Goal: Information Seeking & Learning: Learn about a topic

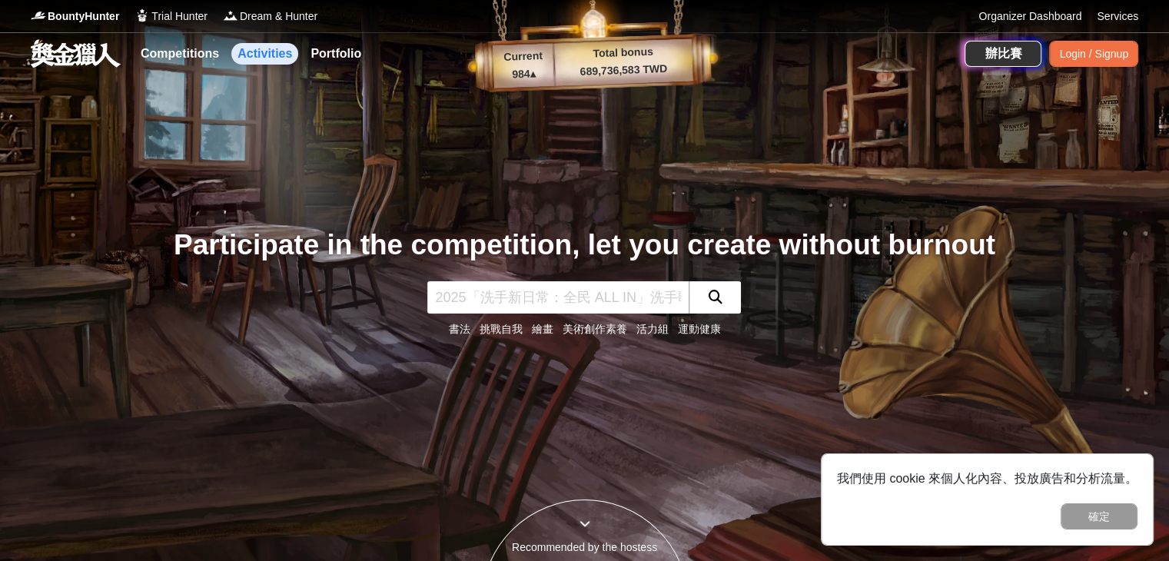
click at [264, 60] on link "Activities" at bounding box center [264, 54] width 67 height 22
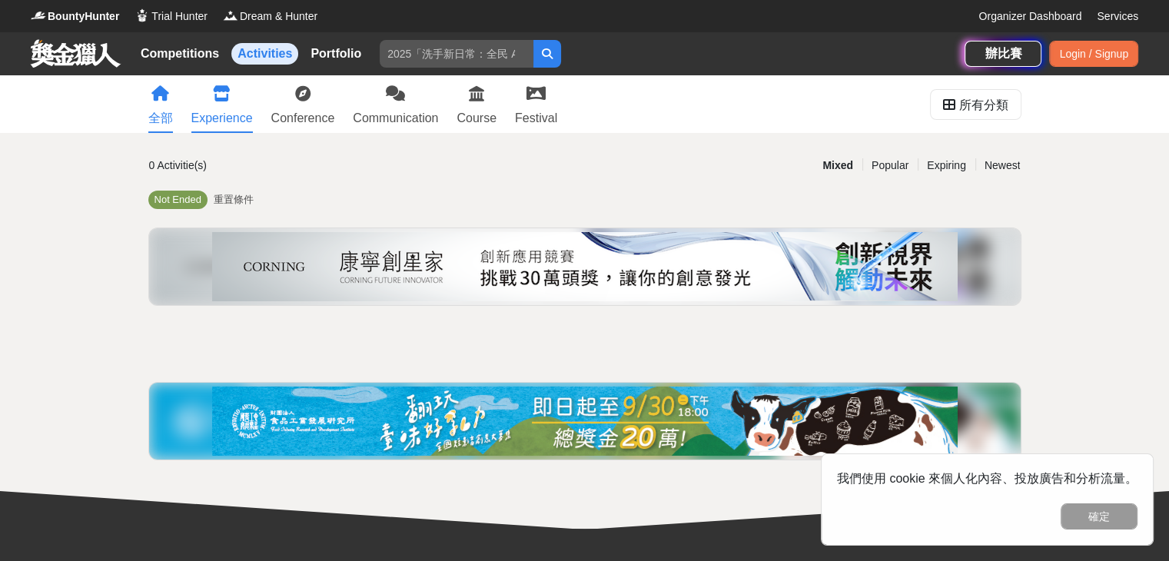
click at [240, 110] on div "Experience" at bounding box center [221, 118] width 61 height 18
click at [314, 107] on link "Conference" at bounding box center [303, 104] width 64 height 58
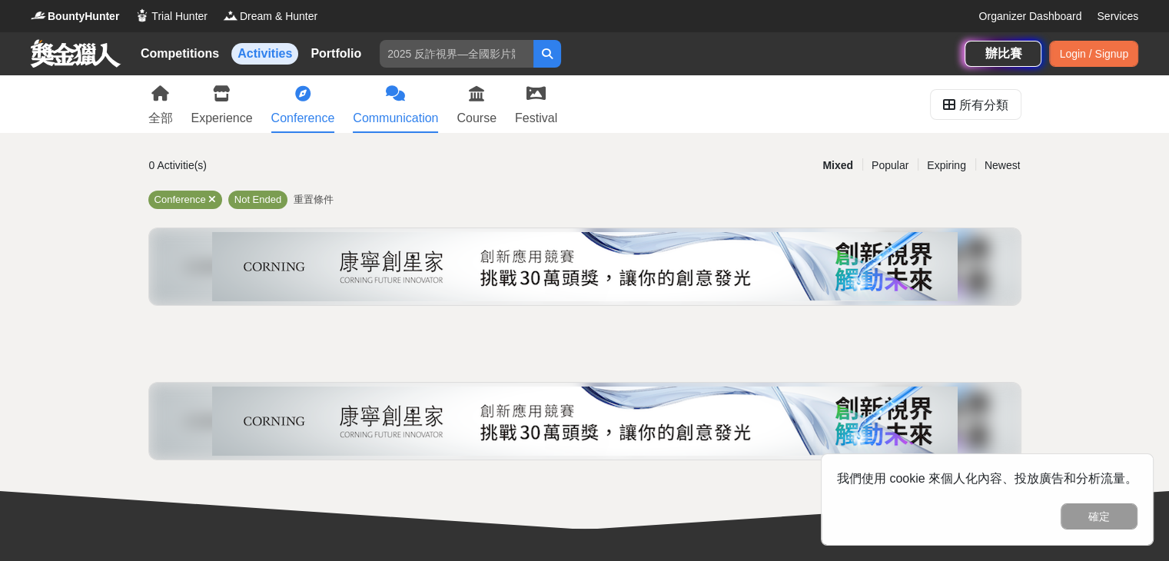
click at [395, 113] on div "Communication" at bounding box center [395, 118] width 85 height 18
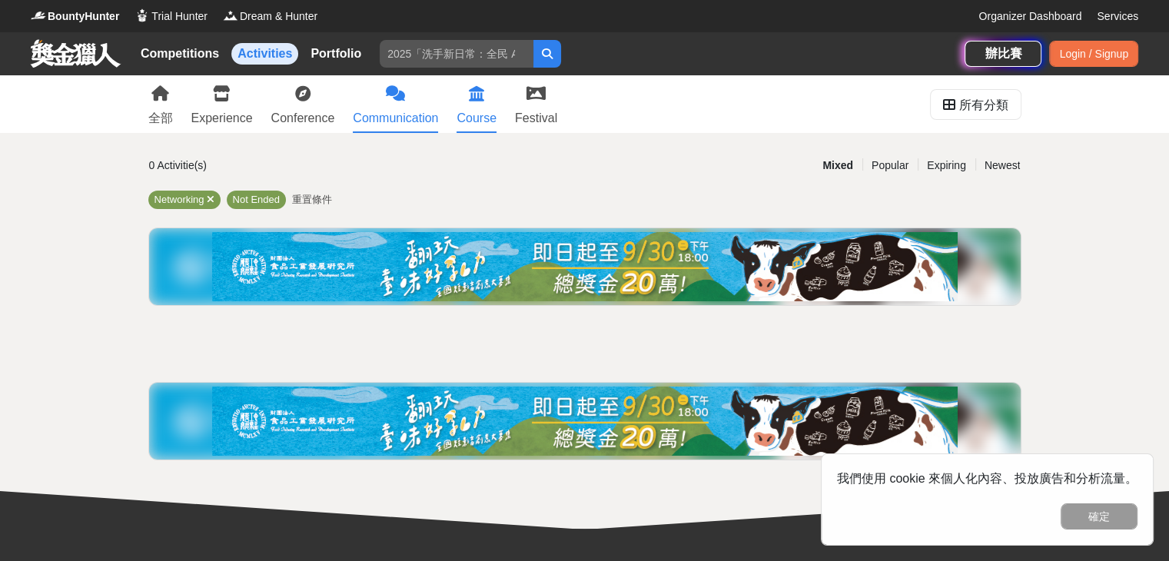
click at [471, 115] on div "Course" at bounding box center [477, 118] width 40 height 18
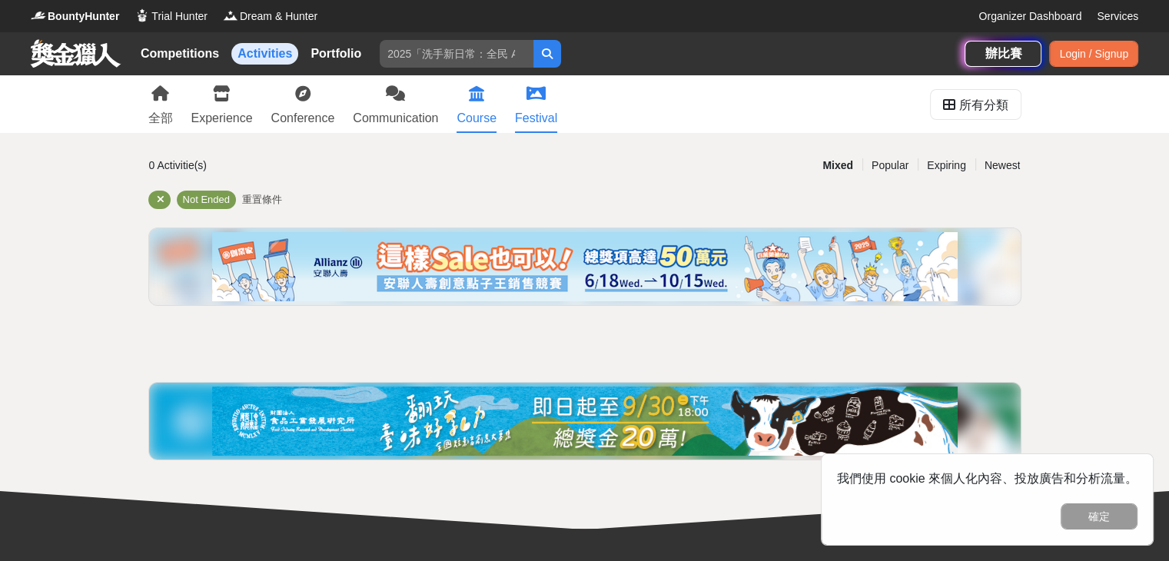
click at [529, 111] on div "Festival" at bounding box center [536, 118] width 42 height 18
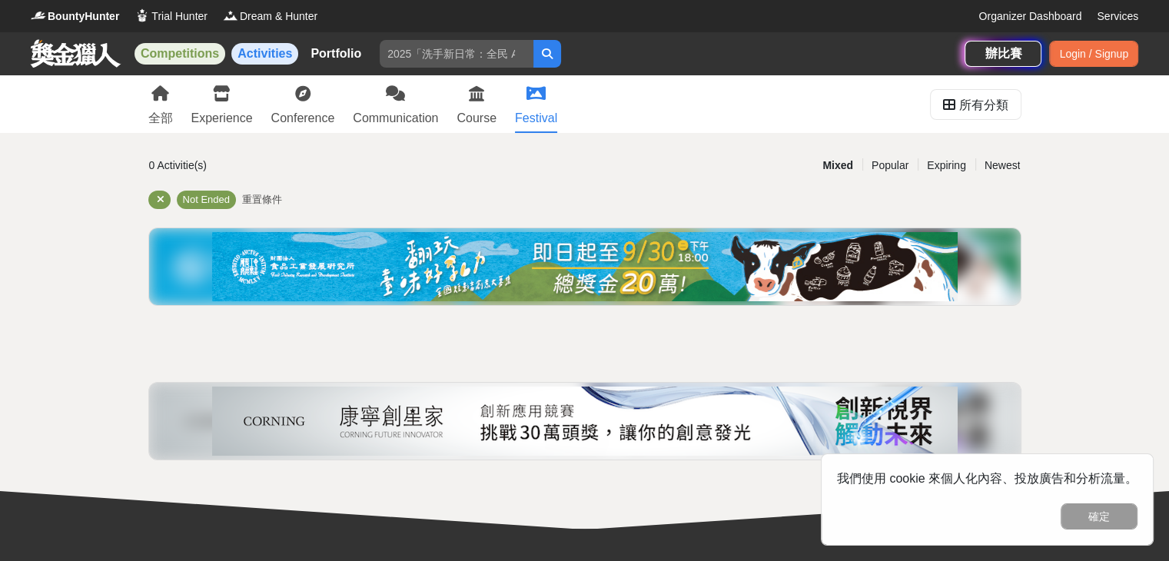
click at [197, 47] on link "Competitions" at bounding box center [180, 54] width 91 height 22
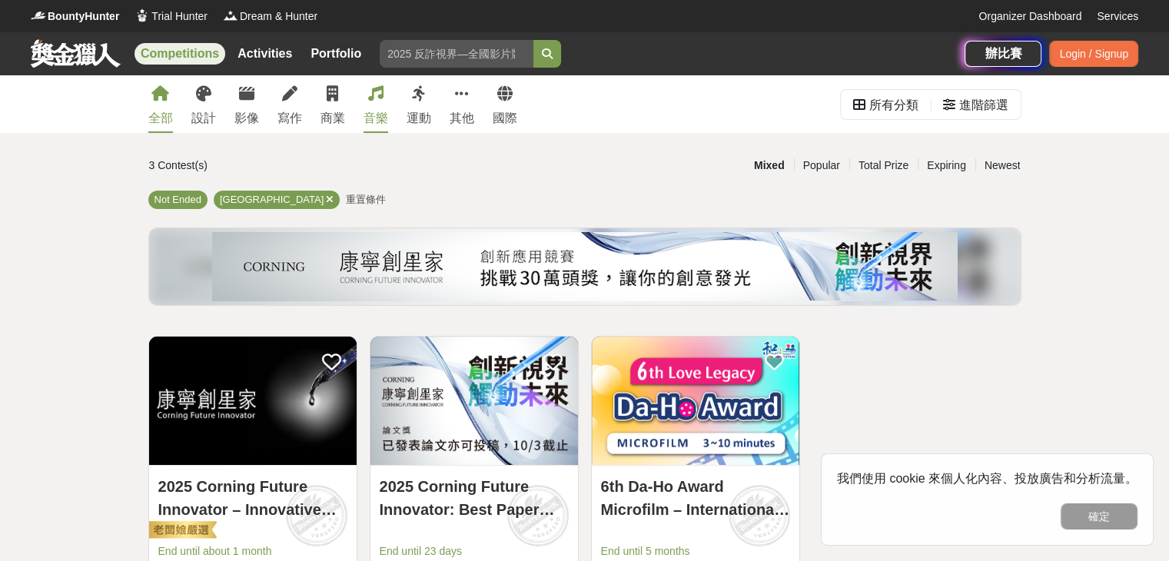
click at [377, 101] on icon at bounding box center [375, 93] width 15 height 15
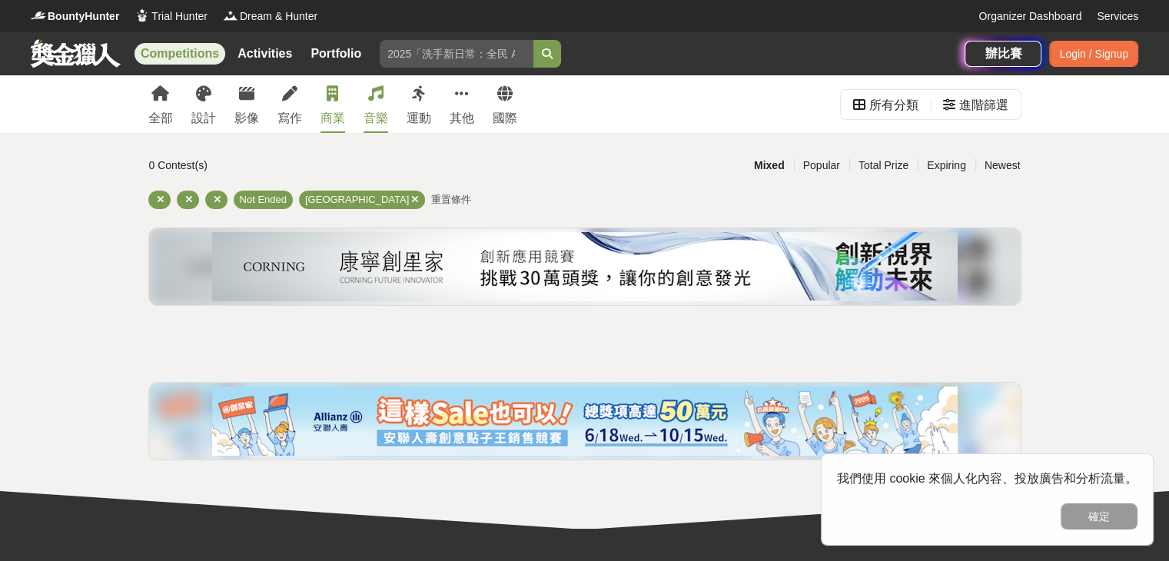
click at [333, 104] on link "商業" at bounding box center [333, 104] width 25 height 58
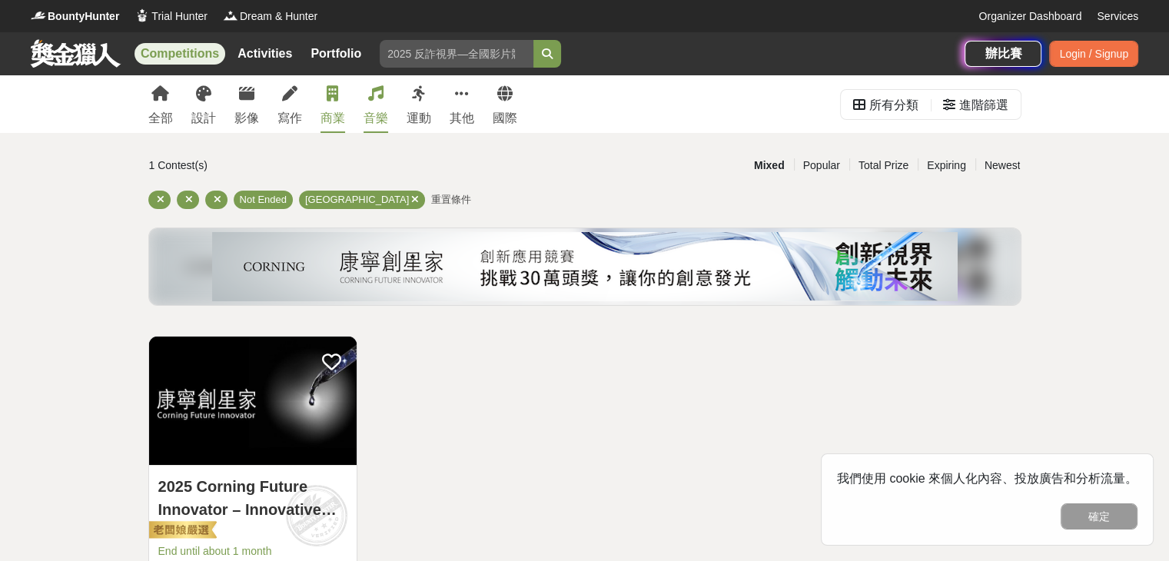
drag, startPoint x: 371, startPoint y: 103, endPoint x: 295, endPoint y: 95, distance: 76.5
click at [371, 104] on link "音樂" at bounding box center [376, 104] width 25 height 58
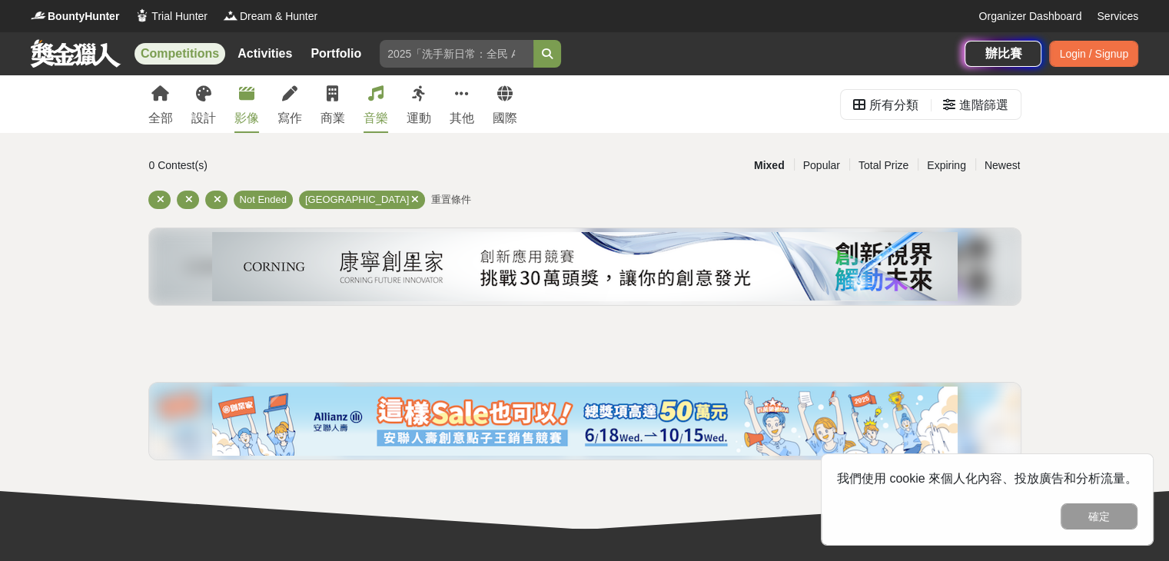
click at [242, 96] on icon at bounding box center [246, 93] width 15 height 15
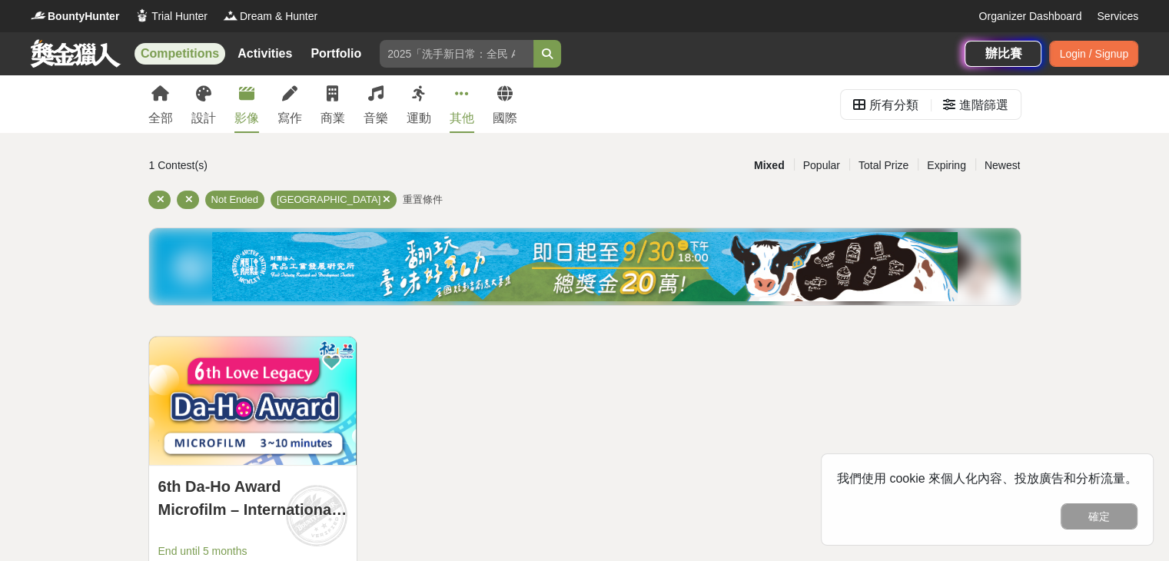
click at [458, 98] on icon at bounding box center [462, 93] width 14 height 15
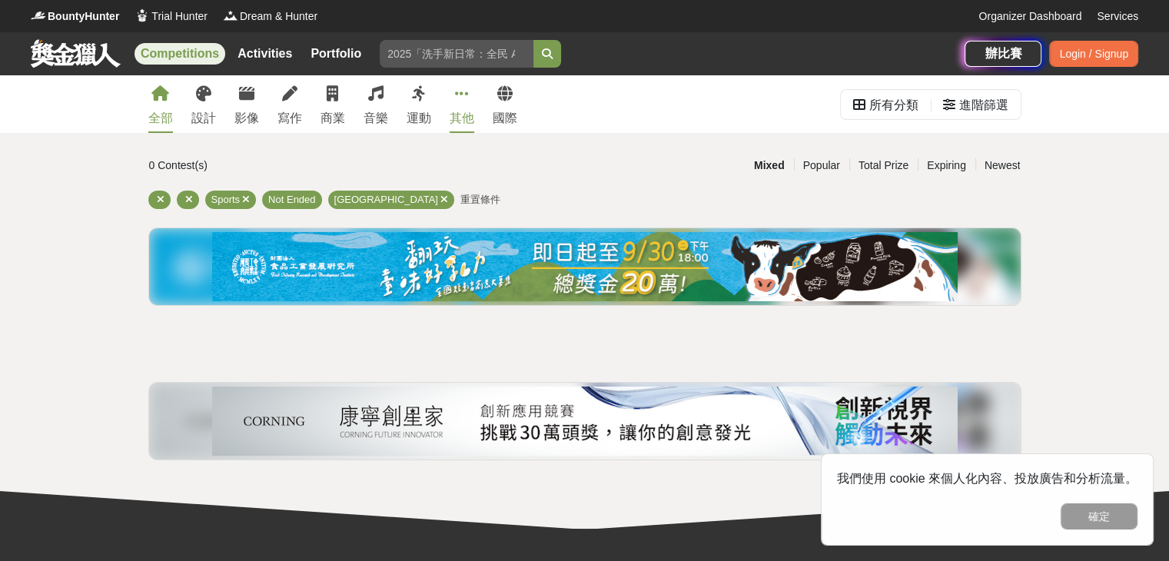
click at [163, 101] on link "全部" at bounding box center [160, 104] width 25 height 58
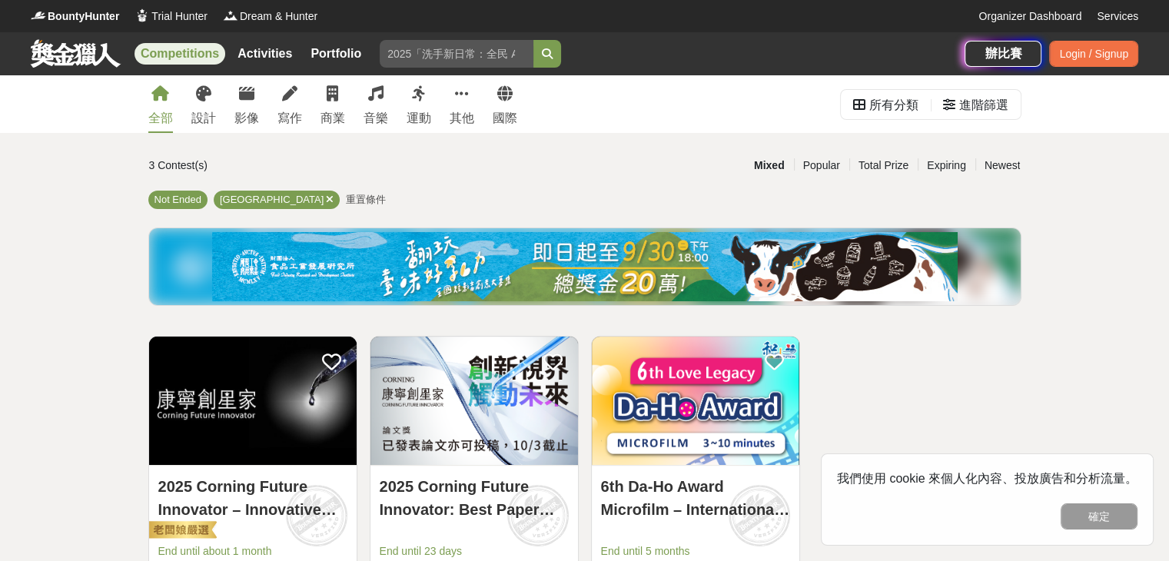
click at [224, 111] on div "全部 設計 影像 寫作 商業 音樂 運動 其他 國際" at bounding box center [332, 104] width 387 height 58
click at [252, 111] on div "影像" at bounding box center [246, 118] width 25 height 18
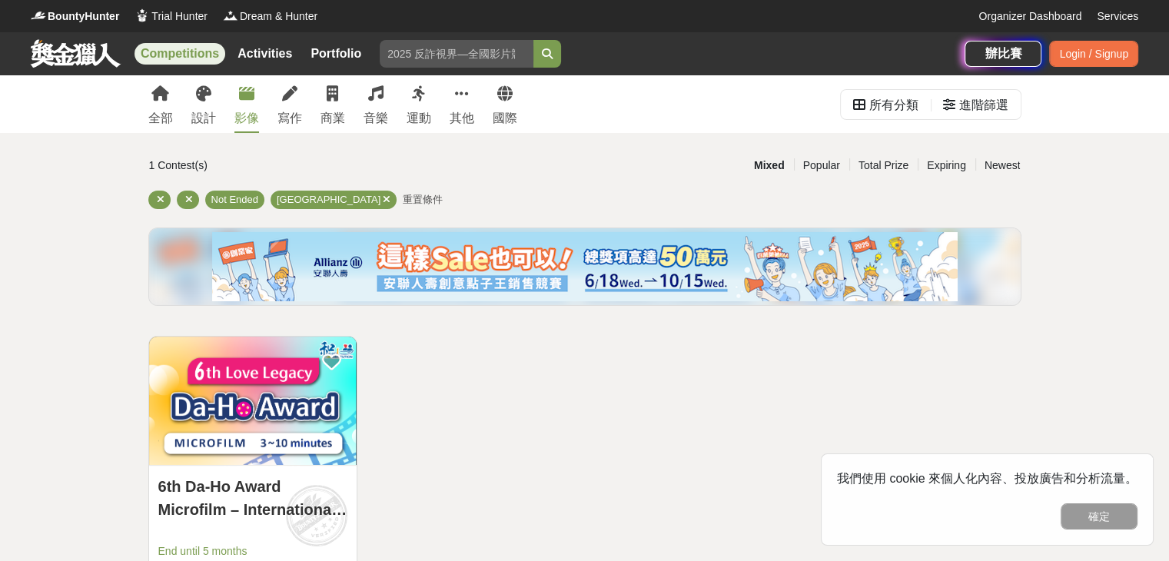
click at [362, 112] on div "全部 設計 影像 寫作 商業 音樂 運動 其他 國際" at bounding box center [332, 104] width 387 height 58
click at [386, 114] on div "音樂" at bounding box center [376, 118] width 25 height 18
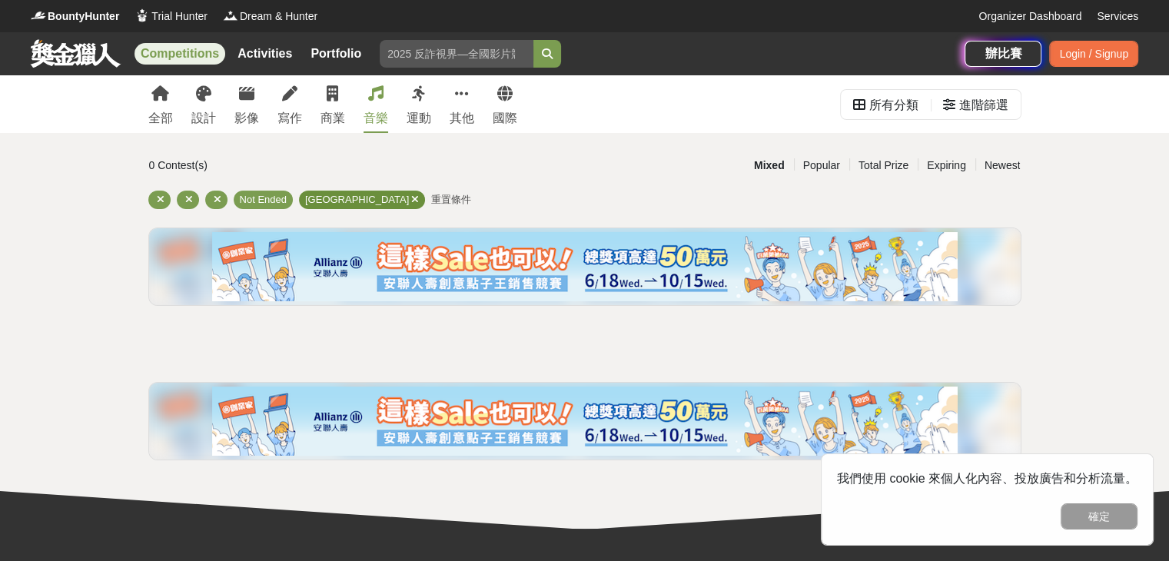
click at [347, 201] on div "[GEOGRAPHIC_DATA]" at bounding box center [362, 200] width 126 height 18
click at [411, 196] on icon at bounding box center [415, 199] width 8 height 10
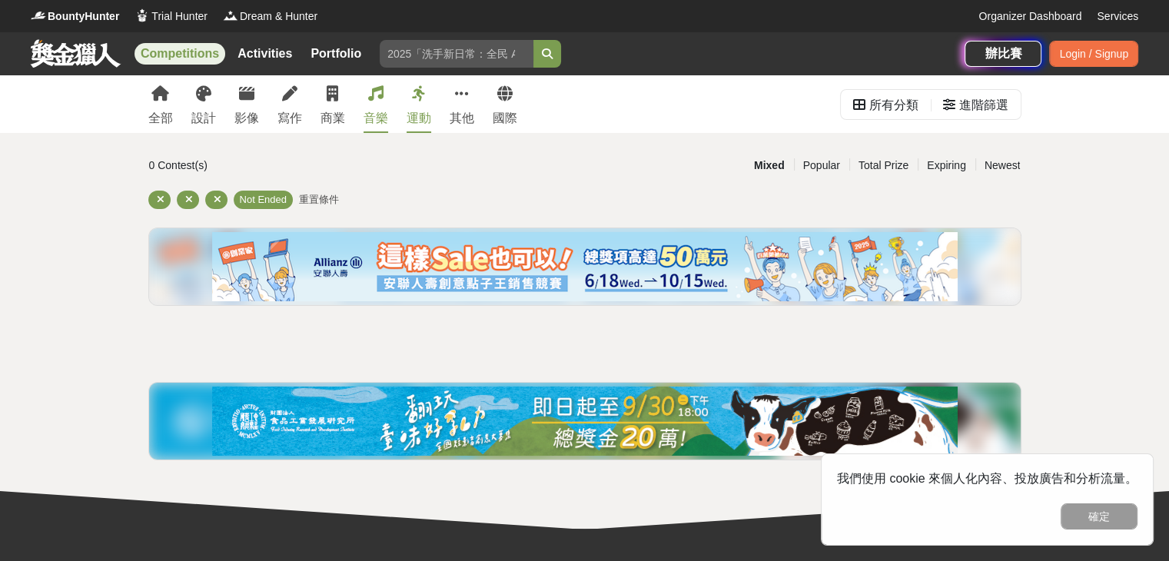
click at [423, 113] on div "運動" at bounding box center [419, 118] width 25 height 18
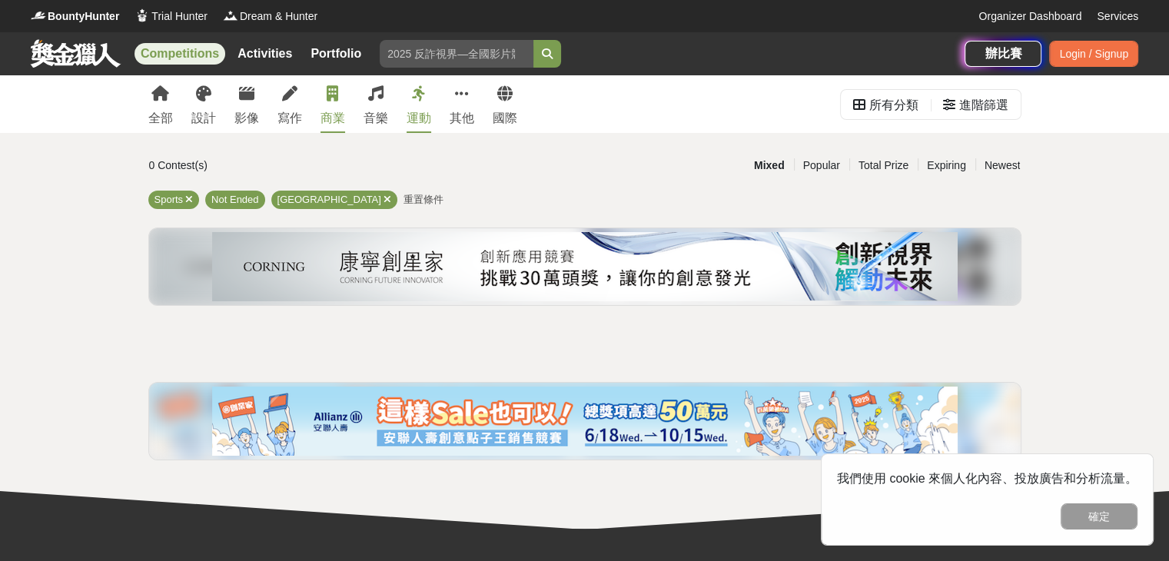
click at [326, 105] on link "商業" at bounding box center [333, 104] width 25 height 58
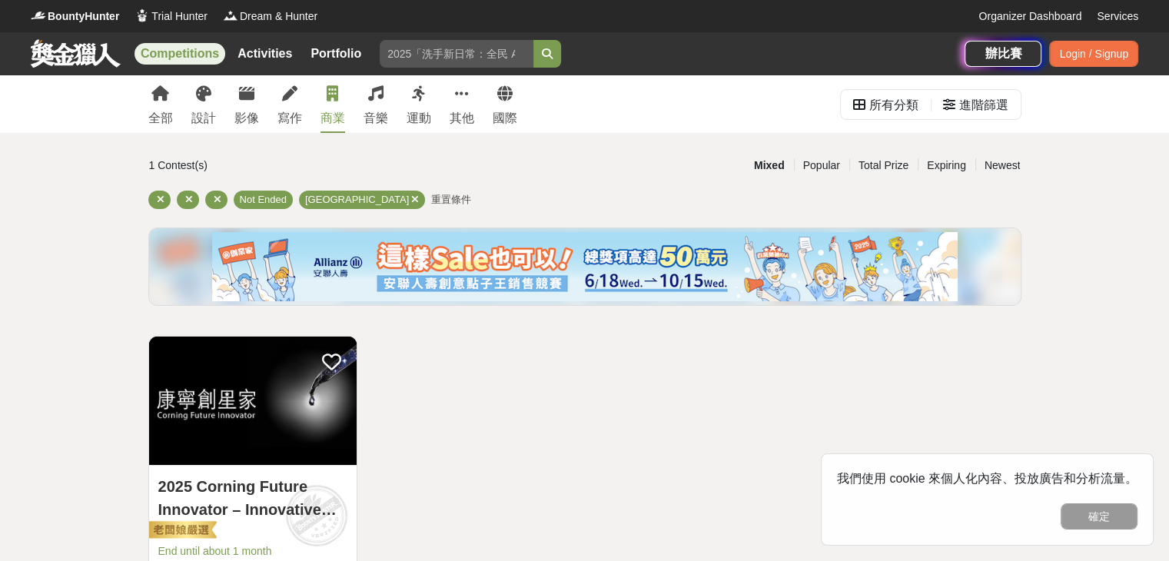
click at [274, 118] on div "全部 設計 影像 寫作 商業 音樂 運動 其他 國際" at bounding box center [332, 104] width 387 height 58
click at [281, 116] on div "寫作" at bounding box center [289, 118] width 25 height 18
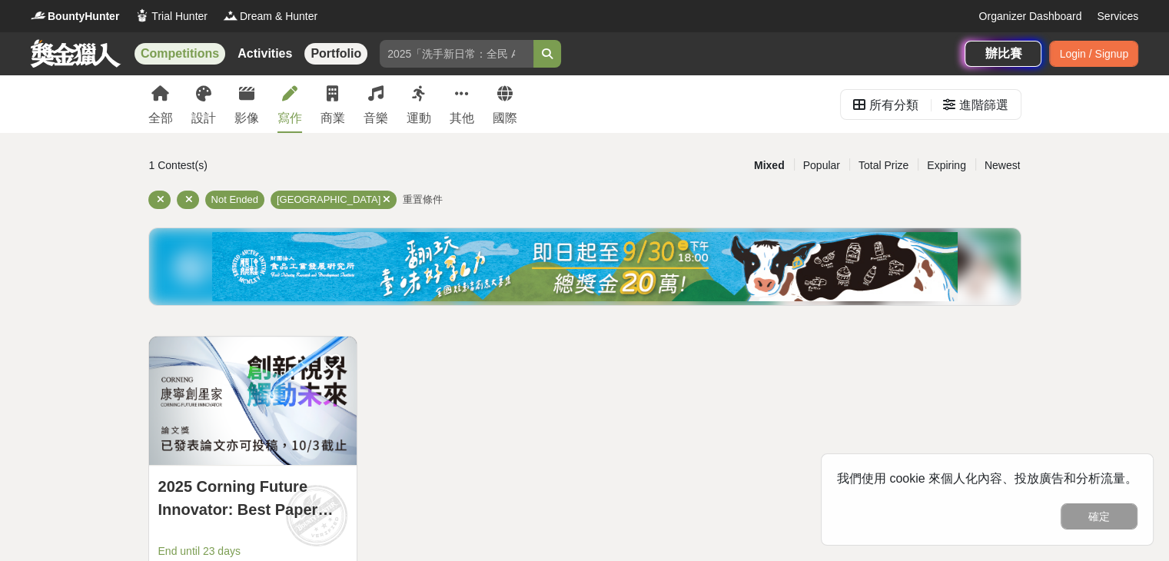
click at [334, 64] on link "Portfolio" at bounding box center [335, 54] width 63 height 22
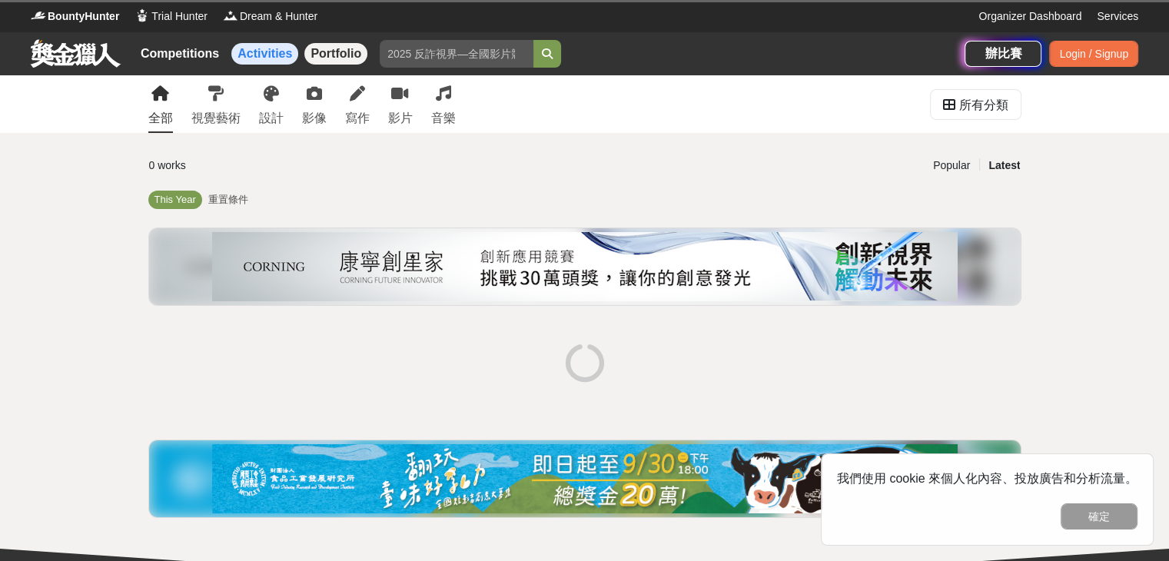
click at [284, 62] on link "Activities" at bounding box center [264, 54] width 67 height 22
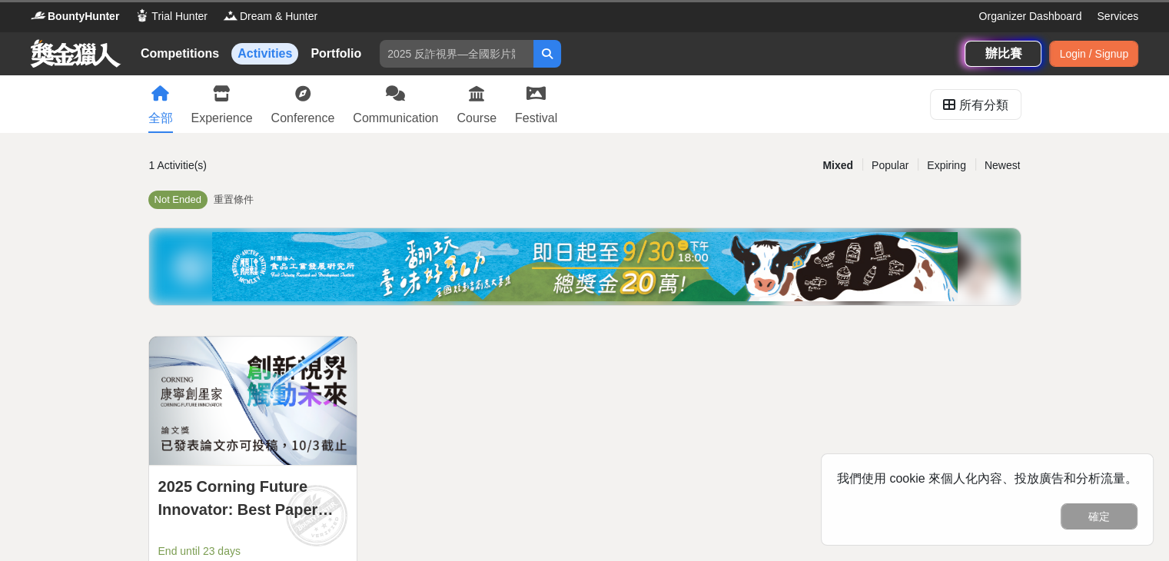
click at [369, 61] on div "Competitions Activities Portfolio" at bounding box center [254, 53] width 239 height 43
click at [362, 61] on link "Portfolio" at bounding box center [335, 54] width 63 height 22
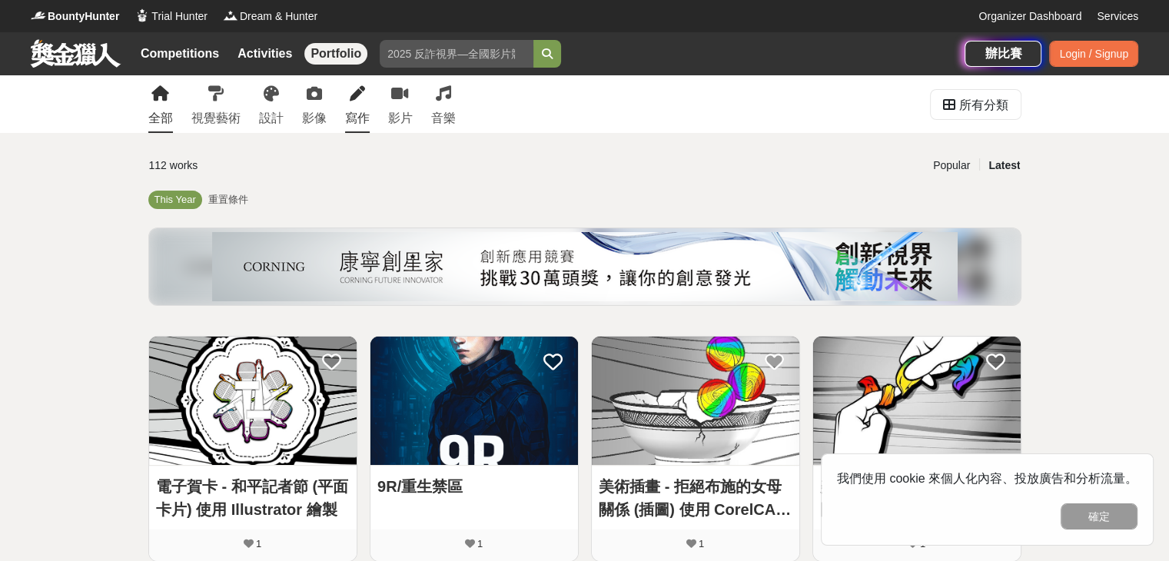
click at [346, 99] on link "寫作" at bounding box center [357, 104] width 25 height 58
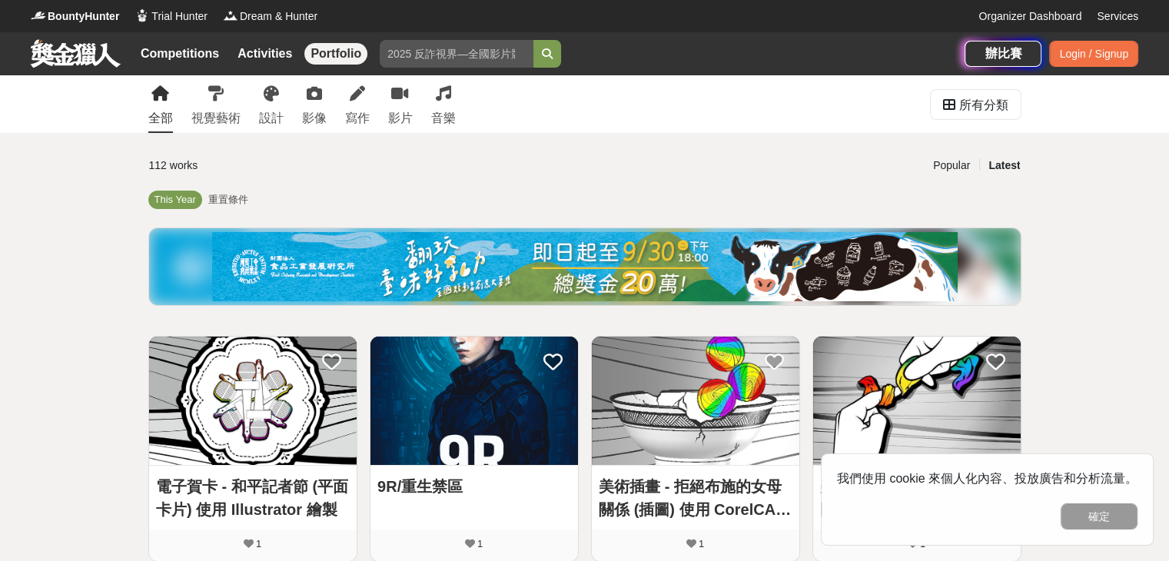
click at [464, 108] on div "全部 視覺藝術 設計 影像 寫作 影片 音樂 所有分類" at bounding box center [585, 104] width 898 height 58
click at [437, 105] on link "音樂" at bounding box center [443, 104] width 25 height 58
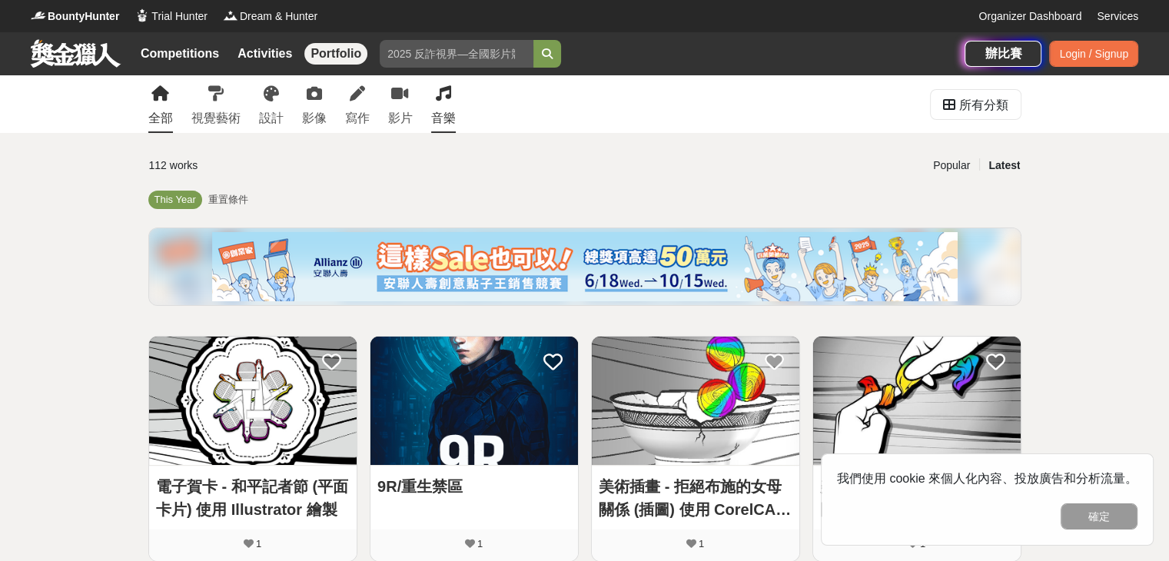
click at [441, 113] on div "音樂" at bounding box center [443, 118] width 25 height 18
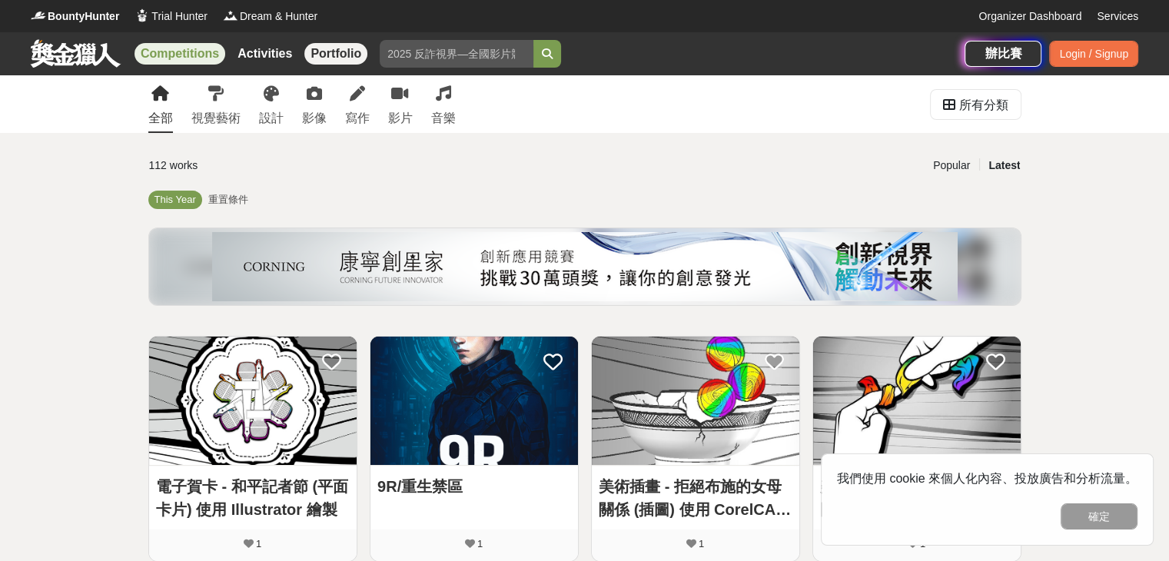
click at [188, 61] on link "Competitions" at bounding box center [180, 54] width 91 height 22
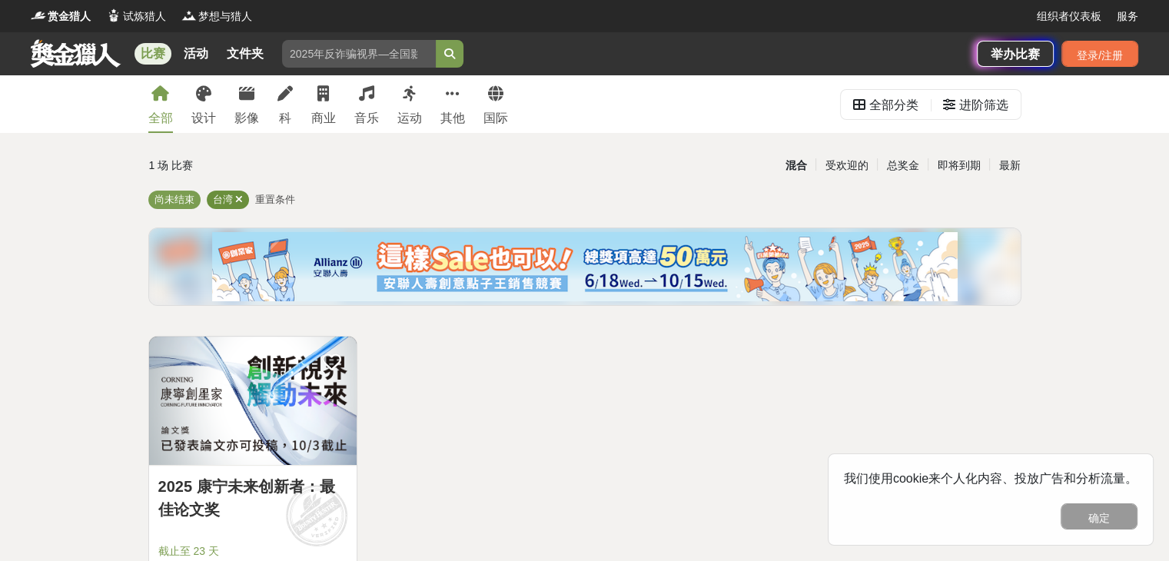
click at [235, 201] on icon at bounding box center [239, 199] width 8 height 10
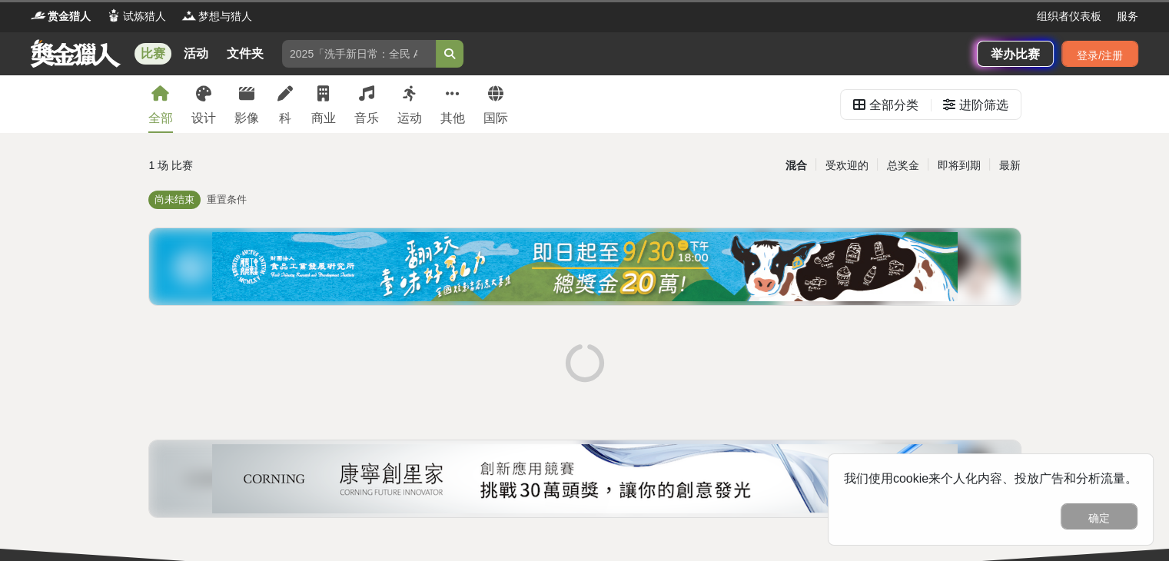
click at [191, 206] on div "尚未结束" at bounding box center [174, 200] width 52 height 18
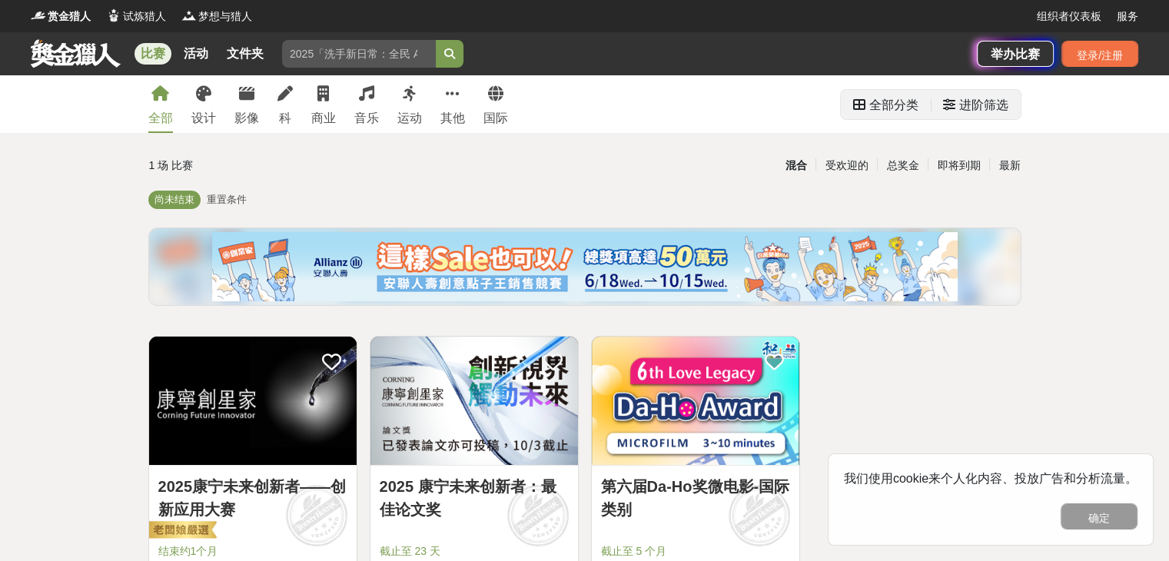
click at [885, 105] on font "全部分类" at bounding box center [893, 104] width 49 height 13
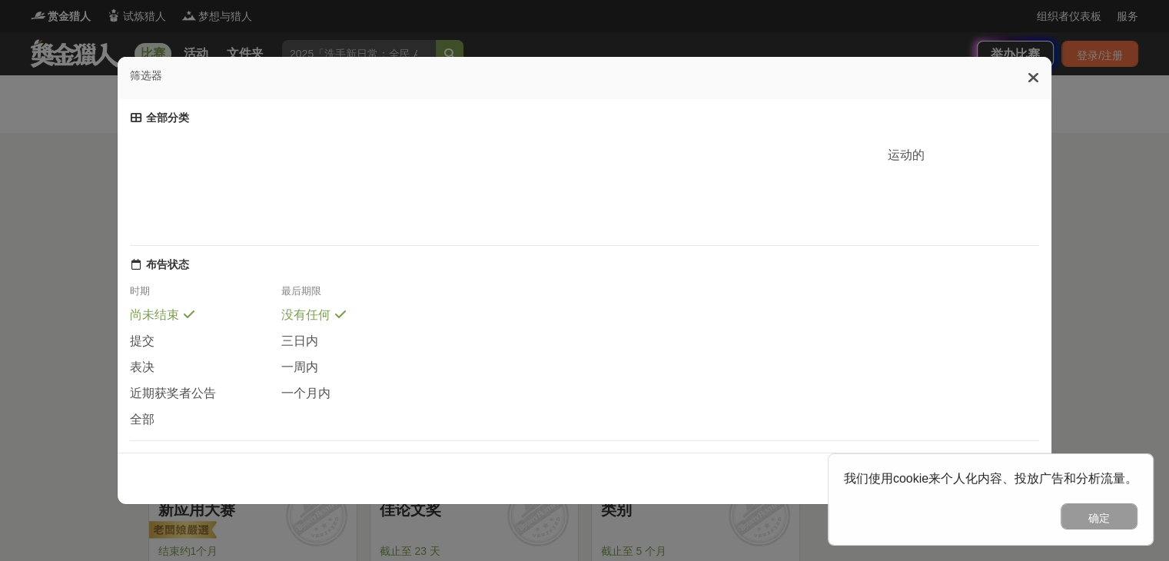
click at [1033, 76] on icon at bounding box center [1034, 77] width 12 height 15
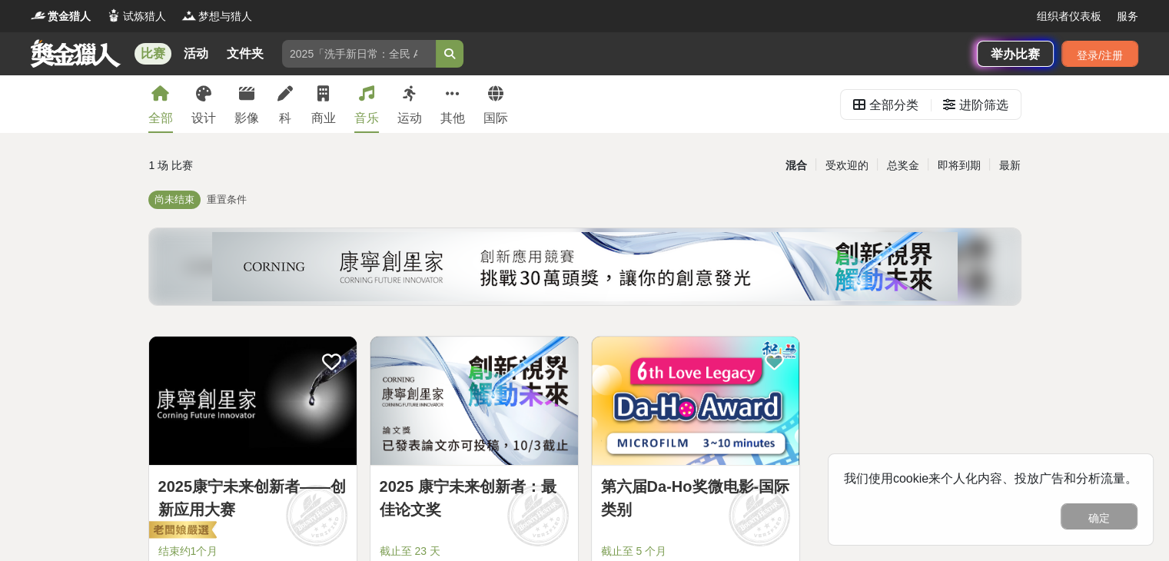
click at [377, 117] on font "音乐" at bounding box center [366, 117] width 25 height 13
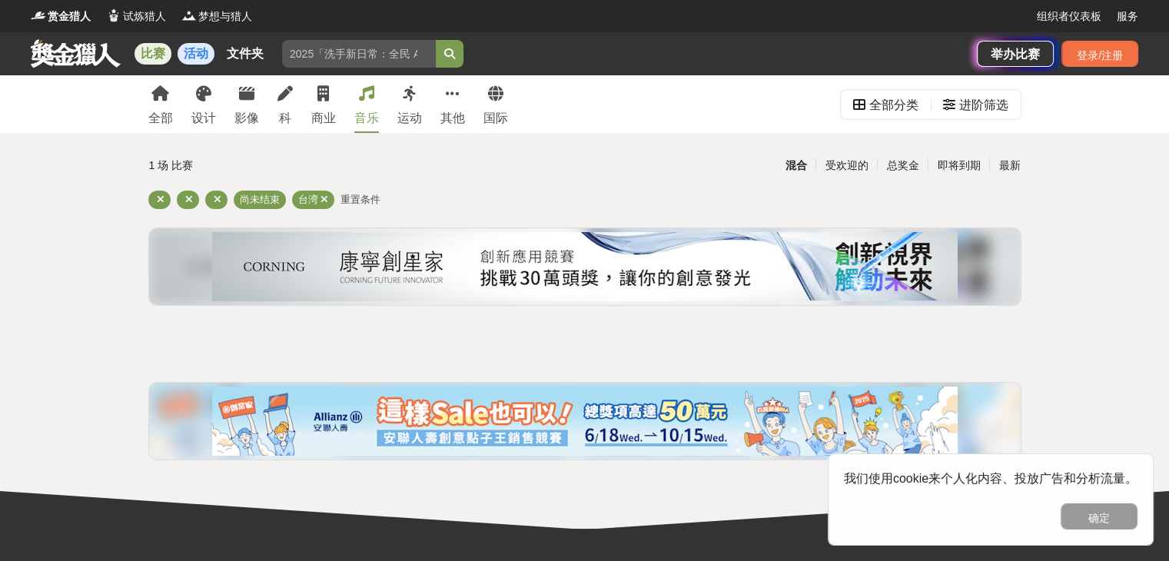
click at [204, 60] on link "活动" at bounding box center [196, 54] width 37 height 22
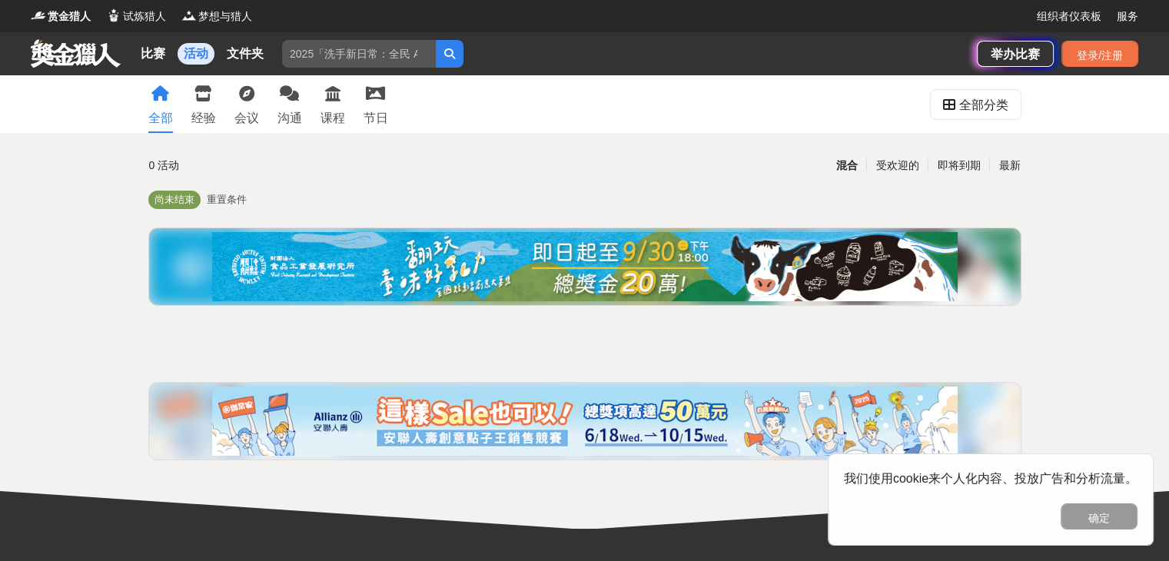
drag, startPoint x: 159, startPoint y: 56, endPoint x: 184, endPoint y: 55, distance: 25.4
click at [160, 56] on font "比赛" at bounding box center [153, 53] width 25 height 13
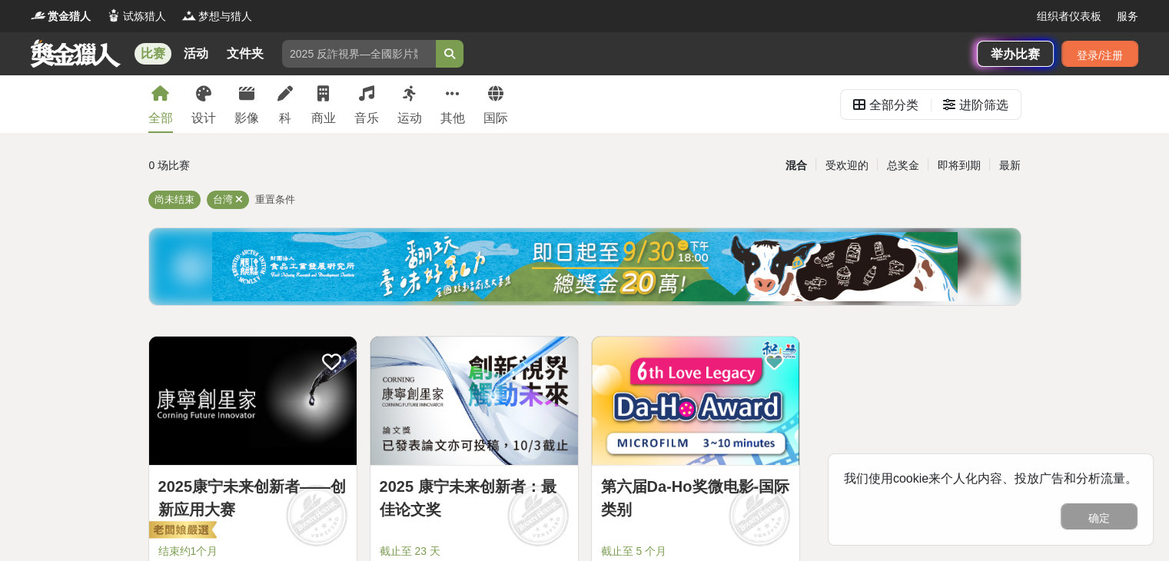
click at [68, 54] on link at bounding box center [75, 52] width 93 height 29
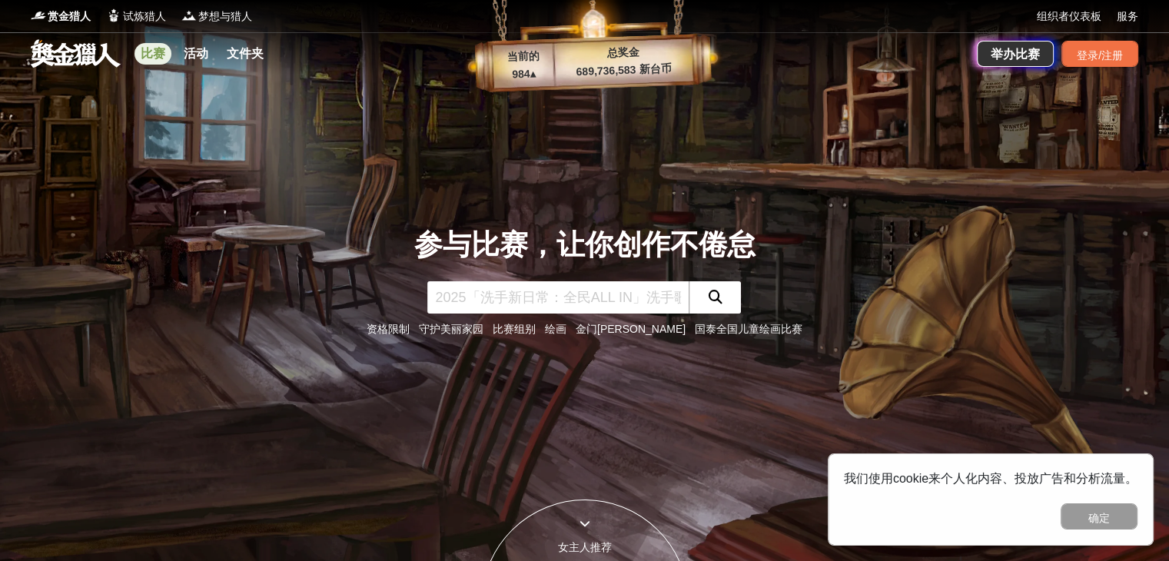
click at [145, 55] on font "比赛" at bounding box center [153, 53] width 25 height 13
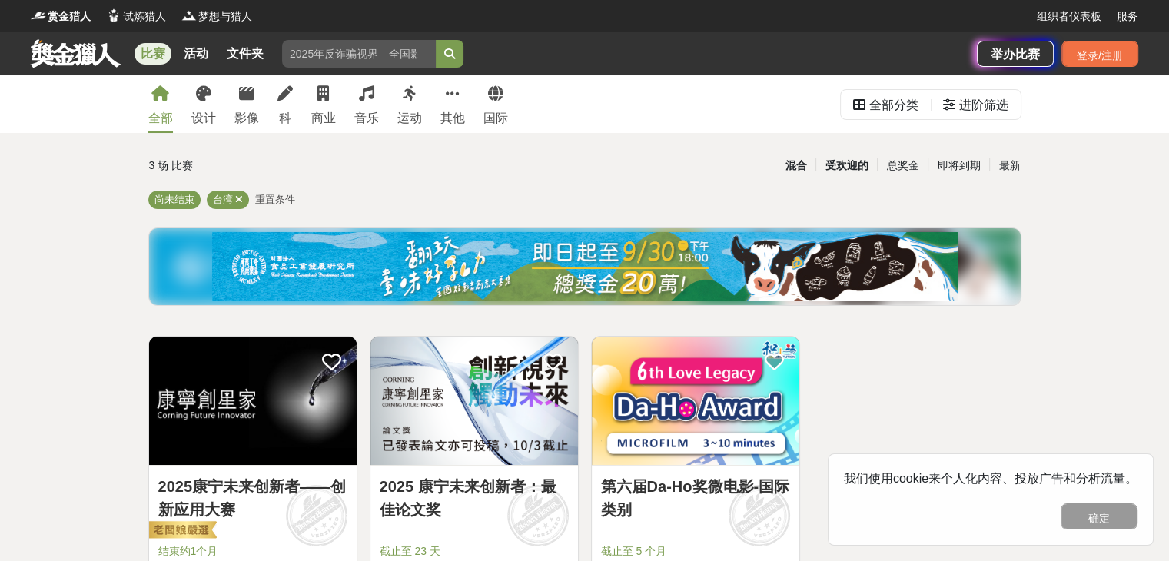
click at [853, 168] on font "受欢迎的" at bounding box center [846, 165] width 43 height 12
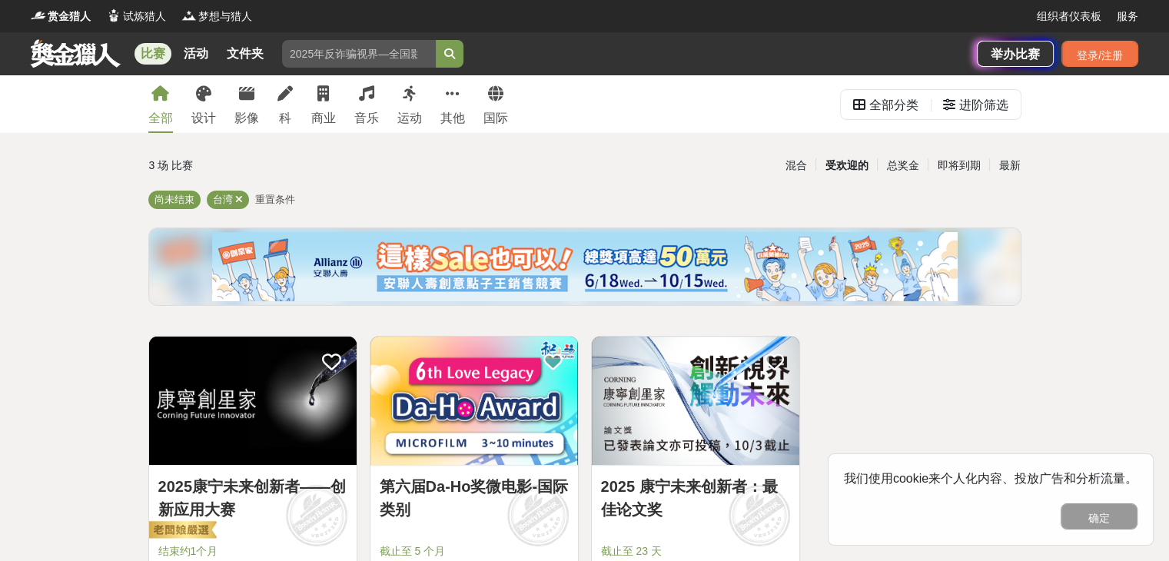
drag, startPoint x: 796, startPoint y: 166, endPoint x: 1127, endPoint y: 186, distance: 331.9
click at [796, 164] on font "混合" at bounding box center [796, 165] width 22 height 12
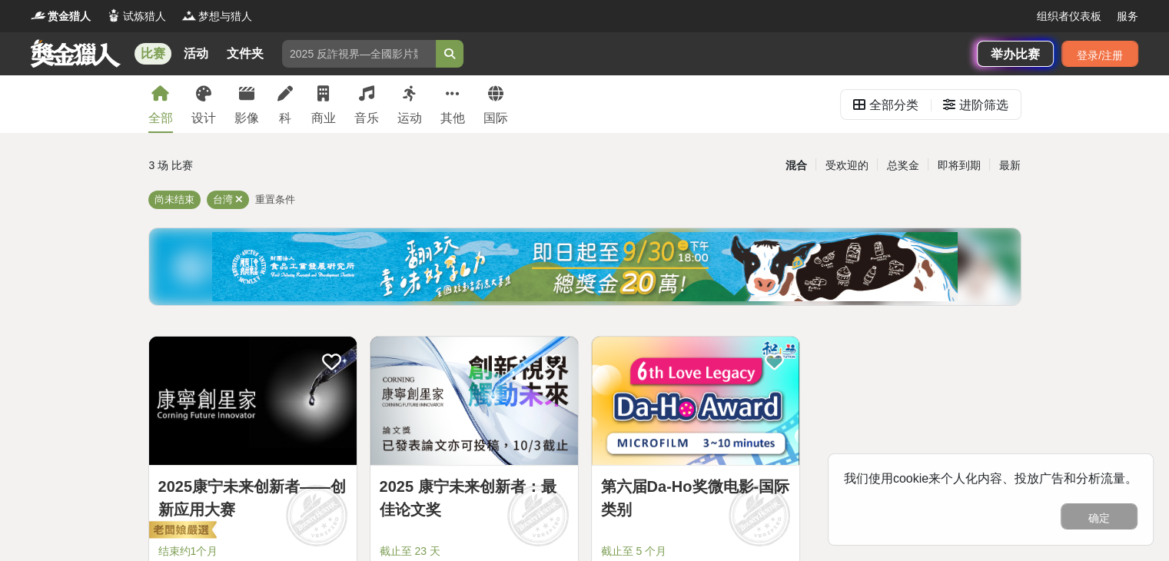
click at [1022, 167] on div "3 场 比赛 混合 受欢迎的 总奖金 即将到期 最新 尚未结束 台湾 重置条件 2025康宁未来创新者——创新应用大赛 结束约1个月 总奖金： 72万 新台币…" at bounding box center [585, 474] width 898 height 647
click at [1012, 171] on div "最新" at bounding box center [1009, 165] width 40 height 27
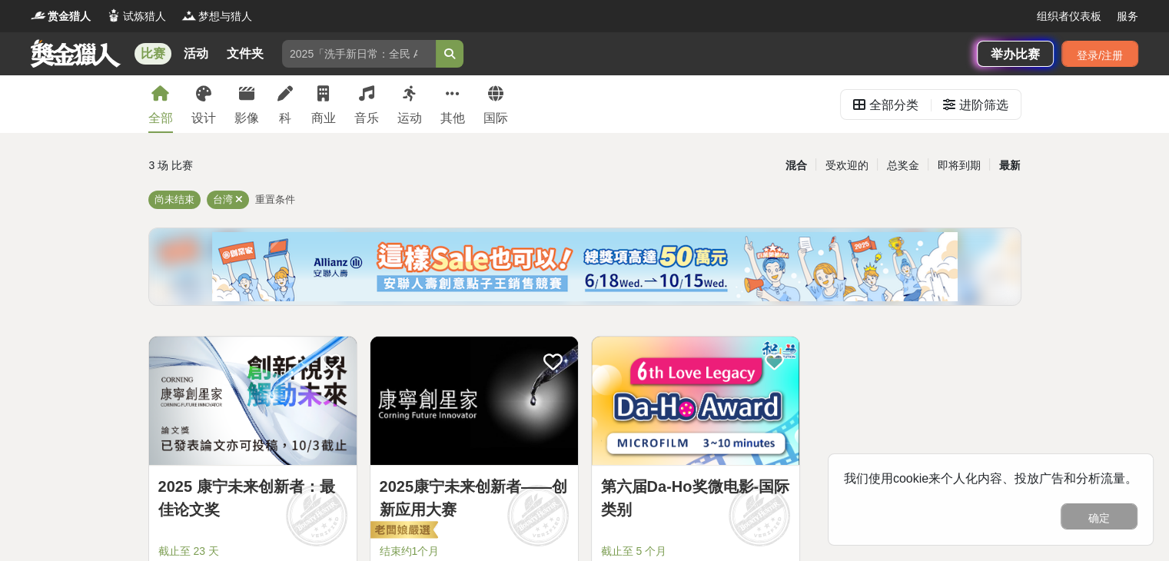
click at [787, 171] on div "混合" at bounding box center [796, 165] width 40 height 27
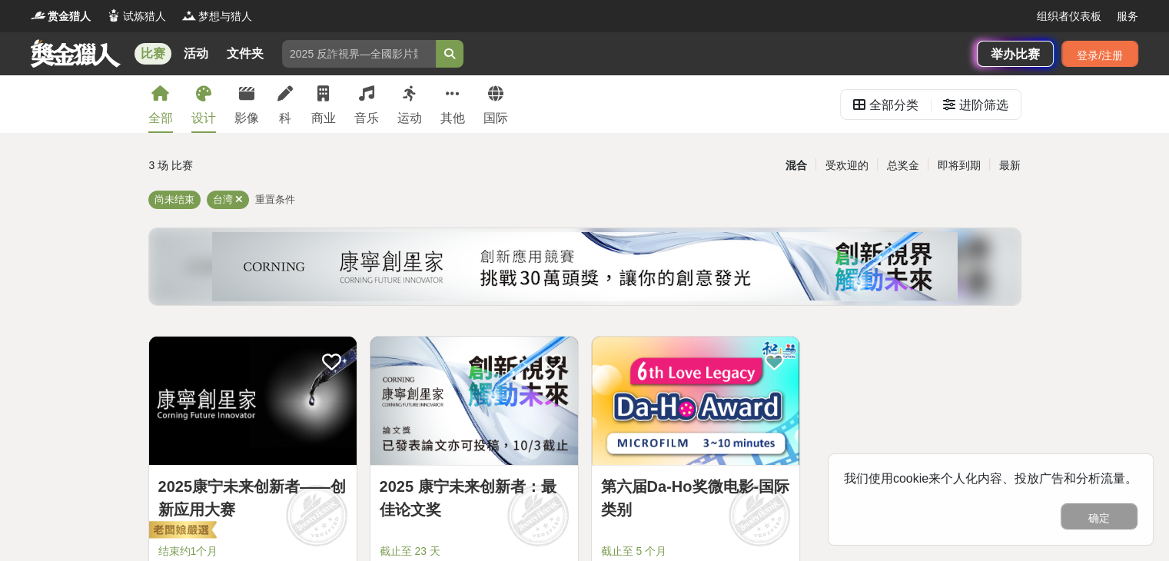
click at [213, 109] on div "设计" at bounding box center [203, 118] width 25 height 18
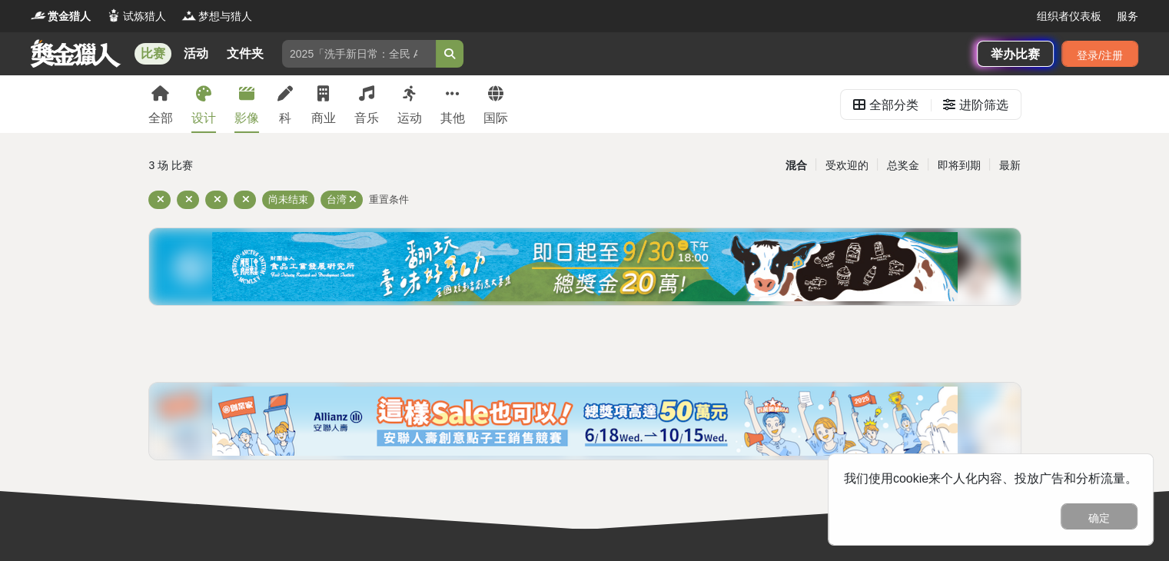
click at [247, 111] on div "影像" at bounding box center [246, 118] width 25 height 18
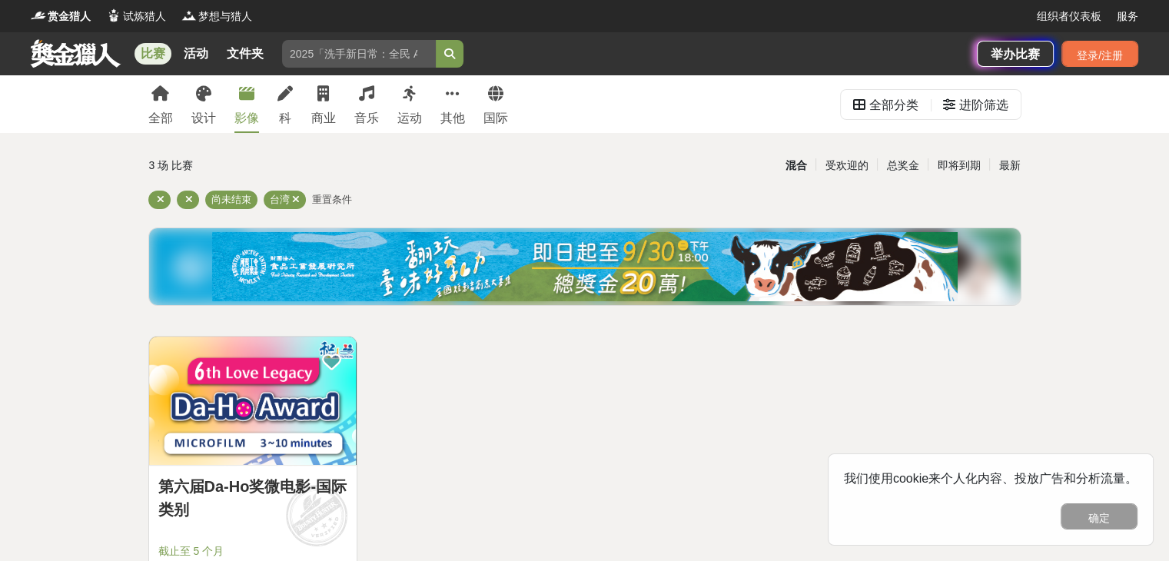
click at [304, 98] on div "全部 设计 影像 科 商业 音乐 运动 其他 国际" at bounding box center [328, 104] width 378 height 58
click at [298, 104] on div "全部 设计 影像 科 商业 音乐 运动 其他 国际" at bounding box center [328, 104] width 378 height 58
click at [297, 111] on div "全部 设计 影像 科 商业 音乐 运动 其他 国际" at bounding box center [328, 104] width 378 height 58
click at [291, 115] on div "科" at bounding box center [284, 118] width 15 height 18
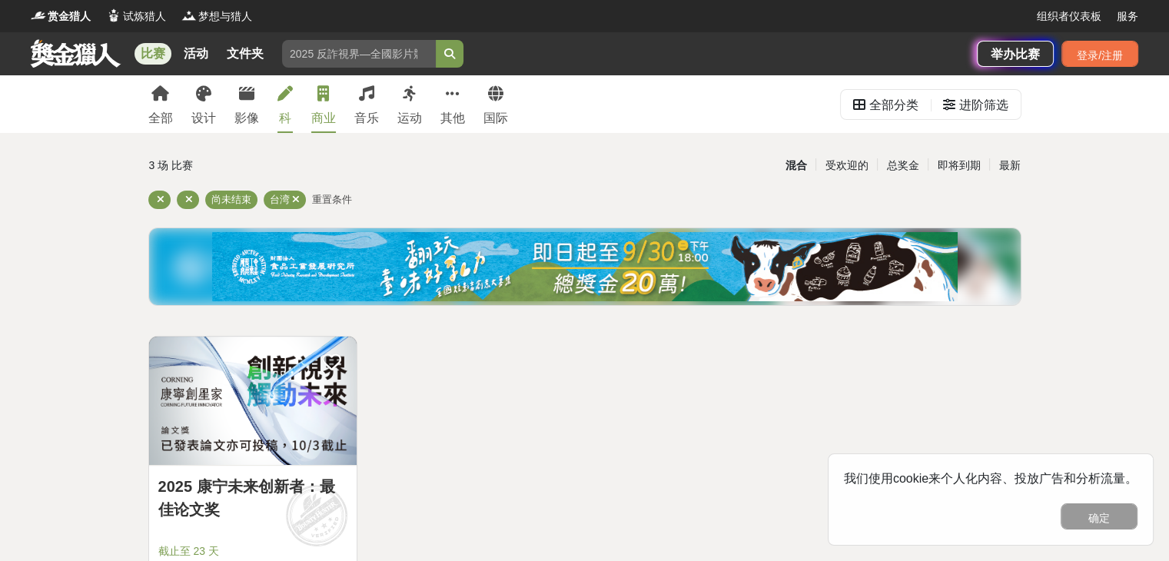
click at [322, 109] on div "商业" at bounding box center [323, 118] width 25 height 18
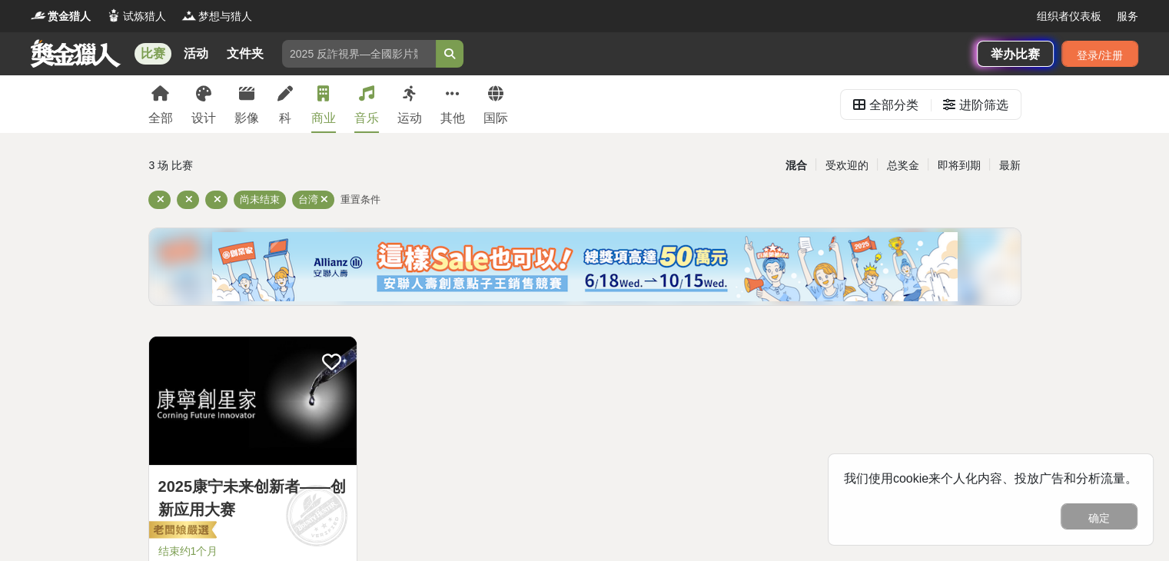
click at [367, 108] on link "音乐" at bounding box center [366, 104] width 25 height 58
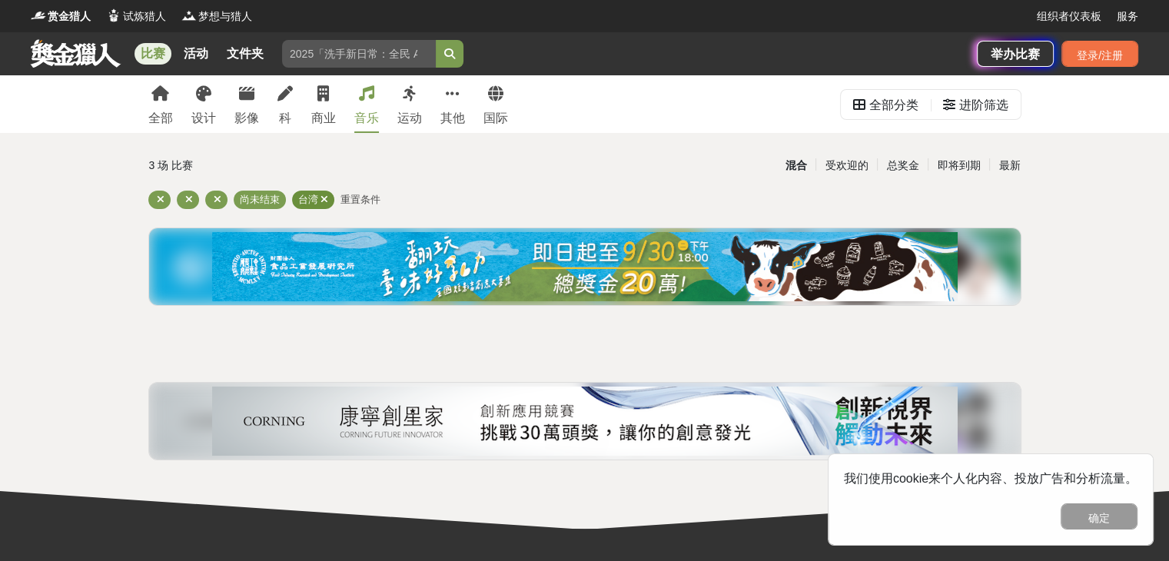
click at [321, 200] on icon at bounding box center [325, 199] width 8 height 10
